Goal: Task Accomplishment & Management: Complete application form

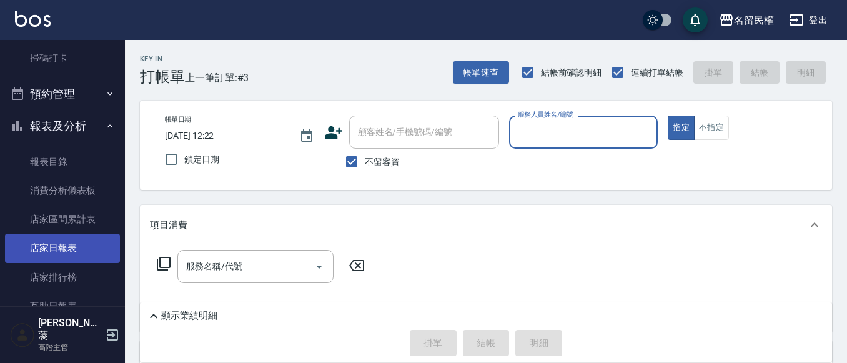
scroll to position [375, 0]
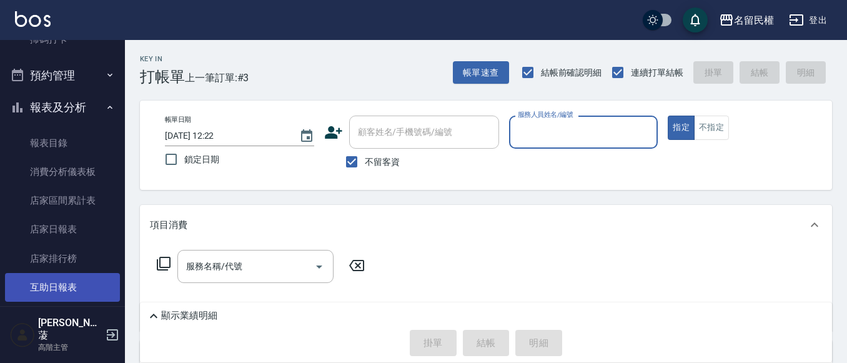
click at [79, 279] on link "互助日報表" at bounding box center [62, 287] width 115 height 29
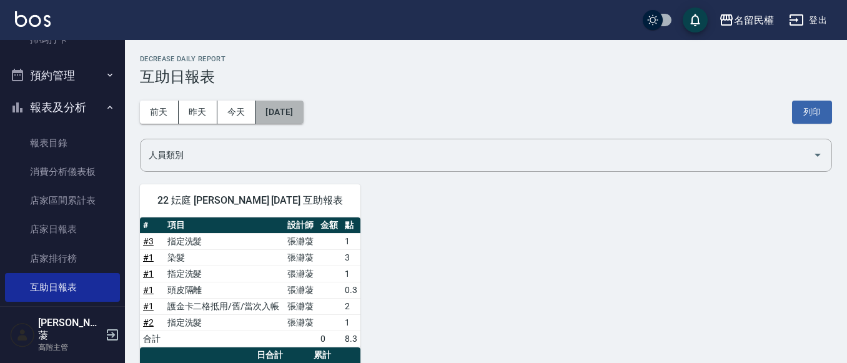
click at [282, 111] on button "[DATE]" at bounding box center [279, 112] width 47 height 23
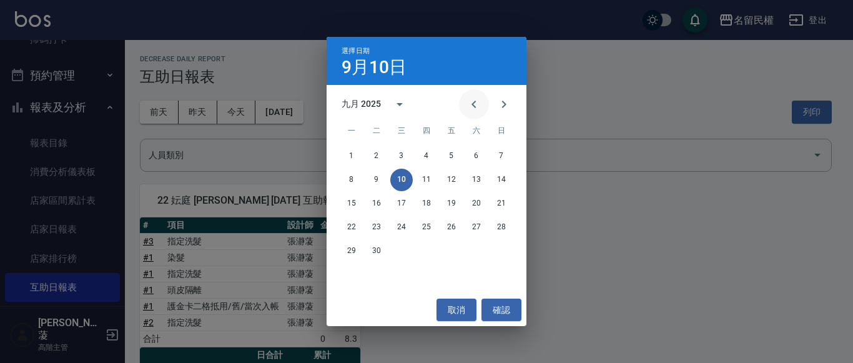
click at [474, 105] on icon "Previous month" at bounding box center [474, 104] width 4 height 7
click at [341, 201] on button "11" at bounding box center [352, 203] width 22 height 22
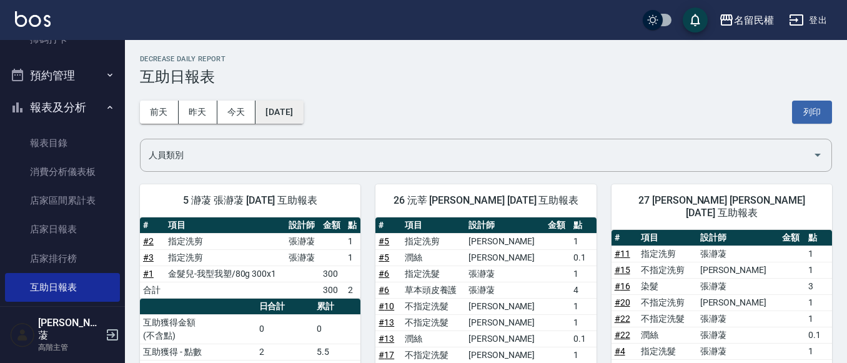
click at [303, 115] on button "[DATE]" at bounding box center [279, 112] width 47 height 23
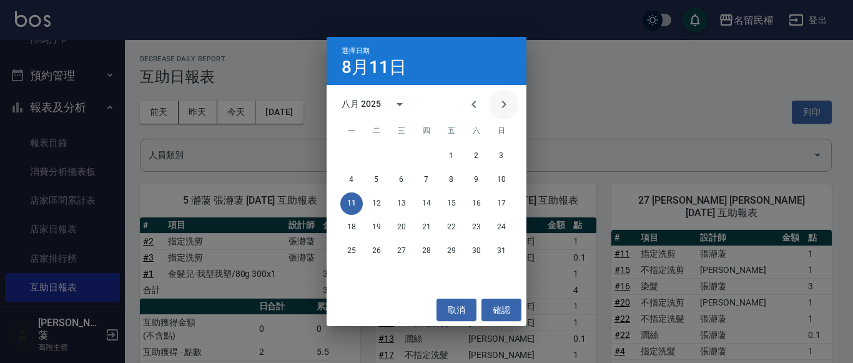
click at [506, 106] on icon "Next month" at bounding box center [504, 104] width 15 height 15
click at [390, 177] on div "8 9 10 11 12 13 14" at bounding box center [427, 180] width 200 height 22
click at [396, 176] on button "10" at bounding box center [402, 180] width 22 height 22
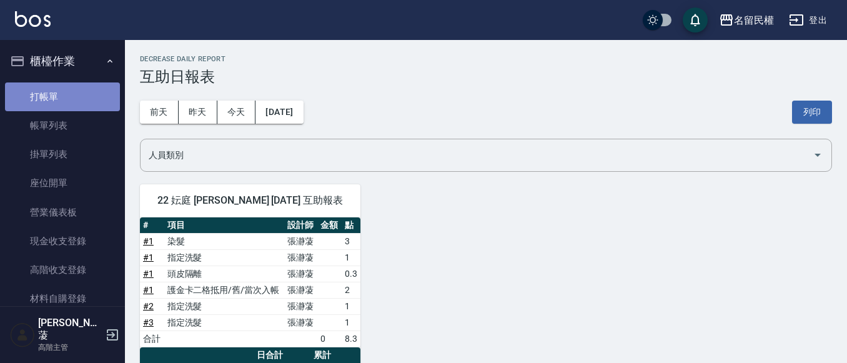
click at [94, 95] on link "打帳單" at bounding box center [62, 96] width 115 height 29
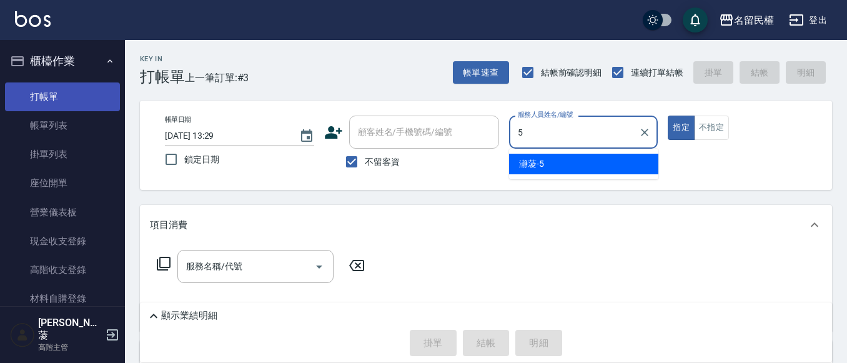
type input "瀞蓤-5"
type button "true"
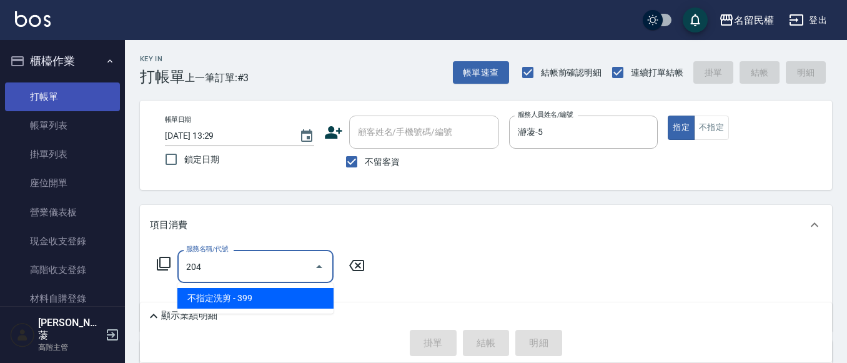
type input "不指定洗剪(204)"
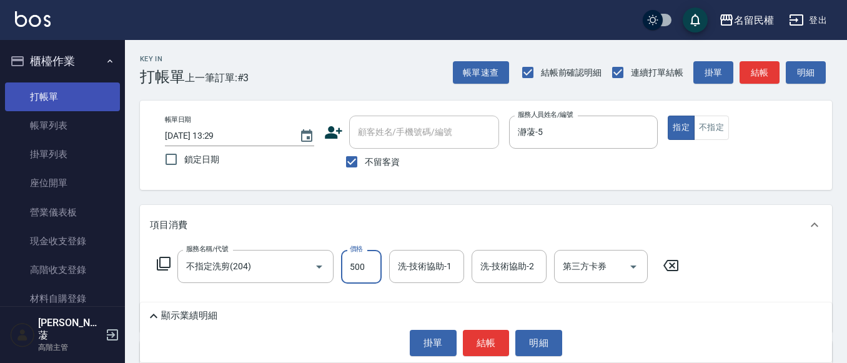
type input "500"
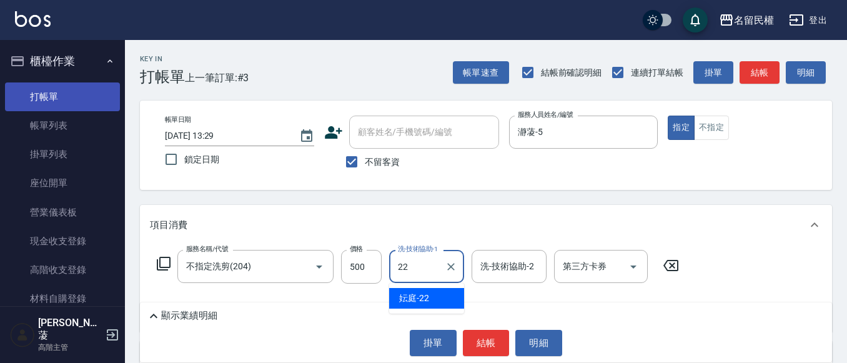
type input "妘庭-22"
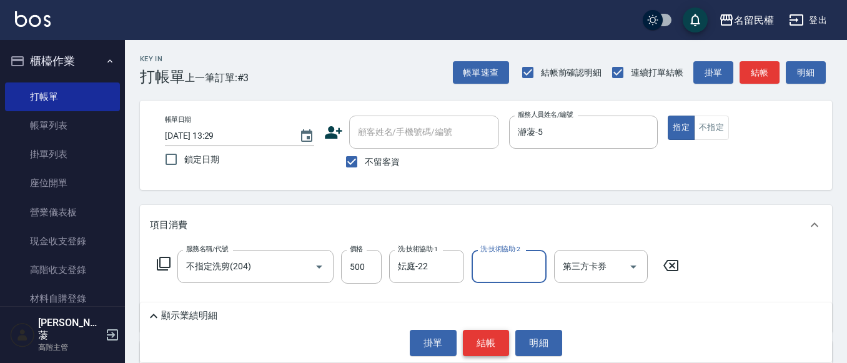
click at [470, 347] on button "結帳" at bounding box center [486, 343] width 47 height 26
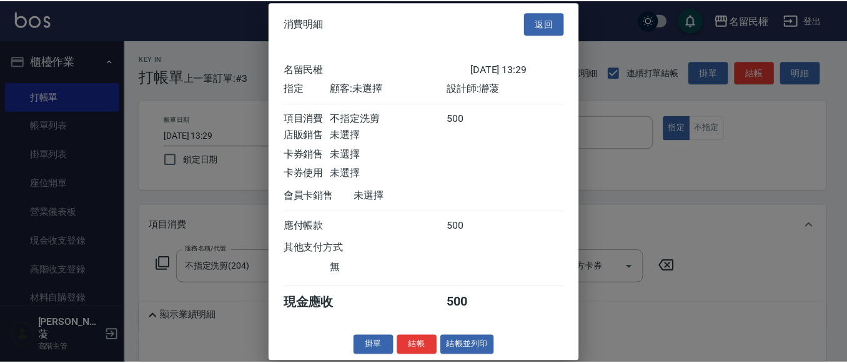
scroll to position [16, 0]
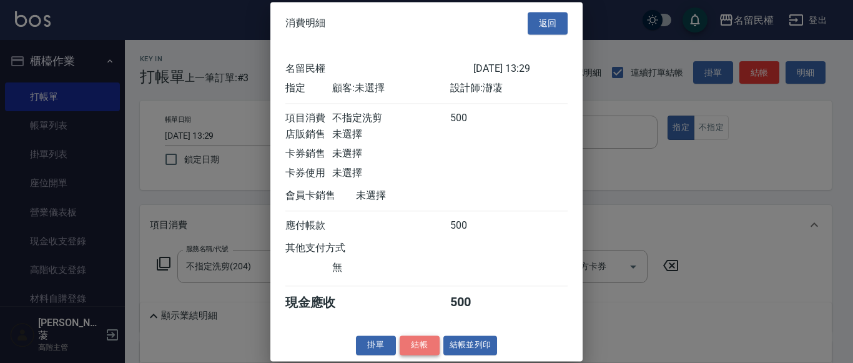
click at [416, 351] on button "結帳" at bounding box center [420, 345] width 40 height 19
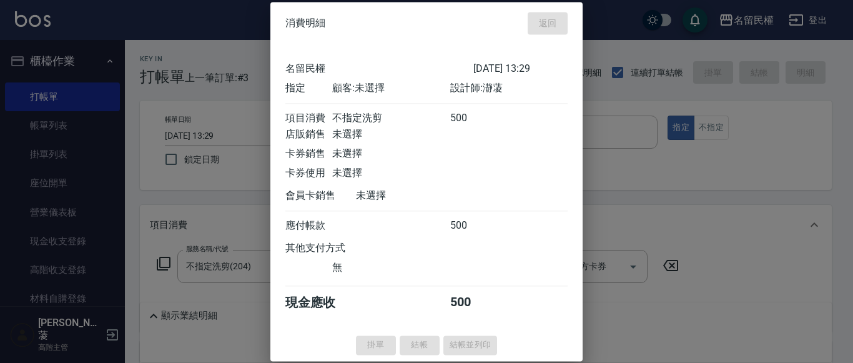
type input "[DATE] 13:42"
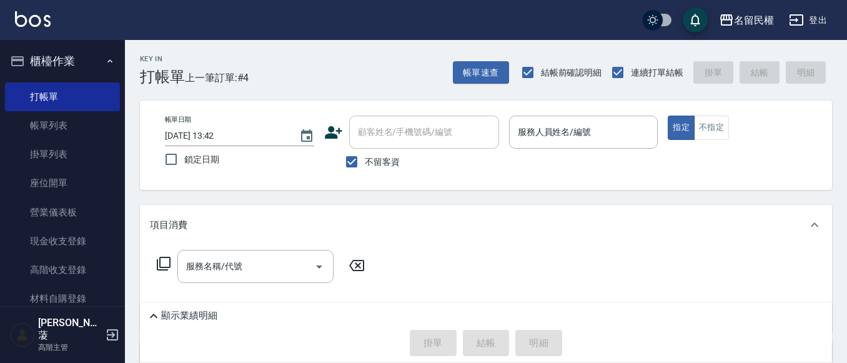
click at [700, 194] on div "Key In 打帳單 上一筆訂單:#4 帳單速查 結帳前確認明細 連續打單結帳 掛單 結帳 明細 帳單日期 [DATE] 13:42 鎖定日期 顧客姓名/手機…" at bounding box center [486, 285] width 722 height 490
